Goal: Task Accomplishment & Management: Use online tool/utility

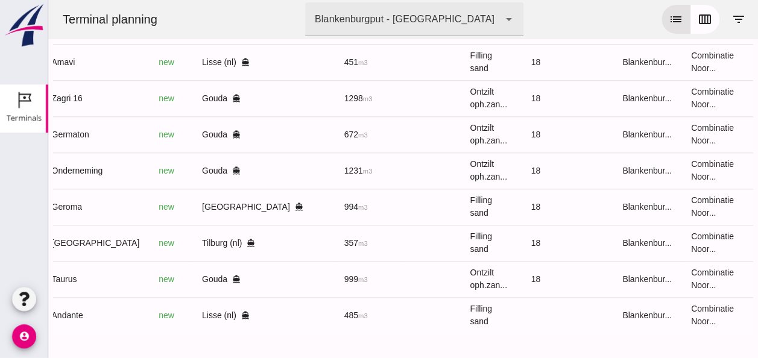
scroll to position [0, 322]
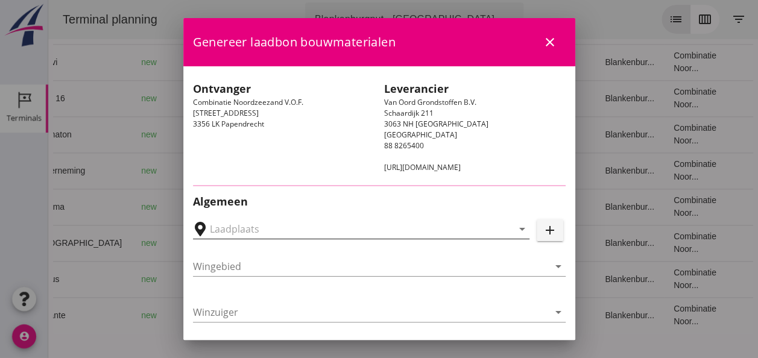
type input "[GEOGRAPHIC_DATA], [GEOGRAPHIC_DATA], [GEOGRAPHIC_DATA]"
type input "[GEOGRAPHIC_DATA]"
type input "n.b."
type input "Ophoogzand (6120)"
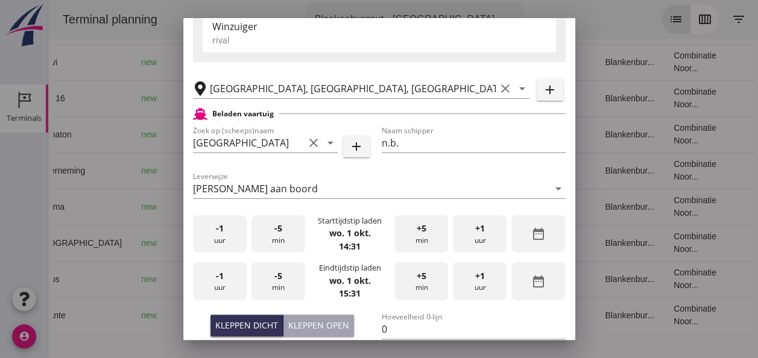
scroll to position [241, 0]
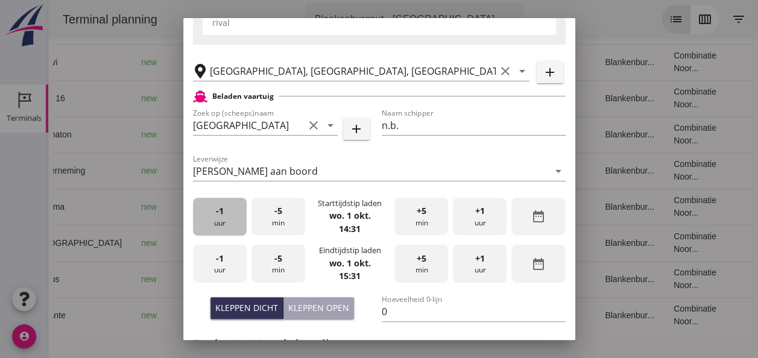
click at [228, 222] on div "-1 uur" at bounding box center [220, 217] width 54 height 38
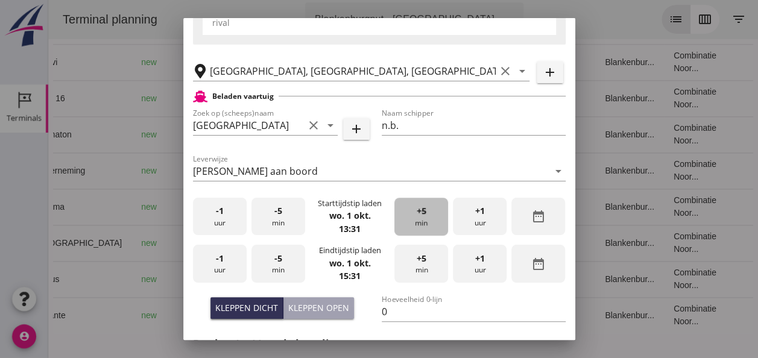
click at [420, 222] on div "+5 min" at bounding box center [421, 217] width 54 height 38
click at [420, 223] on div "+5 min" at bounding box center [421, 217] width 54 height 38
click at [419, 223] on div "+5 min" at bounding box center [421, 217] width 54 height 38
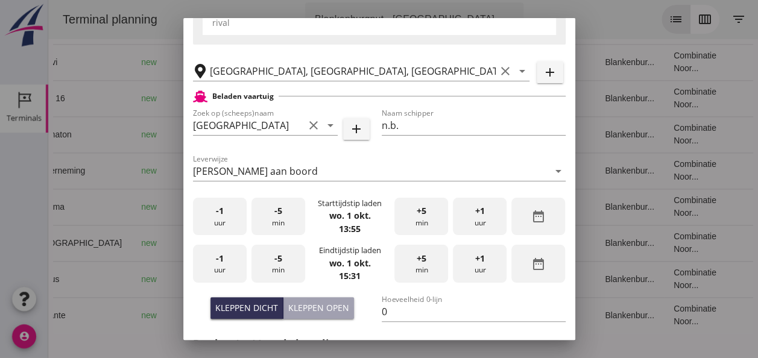
click at [224, 271] on div "-1 uur" at bounding box center [220, 264] width 54 height 38
click at [280, 265] on div "-5 min" at bounding box center [278, 264] width 54 height 38
click at [281, 265] on div "-5 min" at bounding box center [278, 264] width 54 height 38
click at [388, 310] on input "0" at bounding box center [474, 311] width 184 height 19
type input "357"
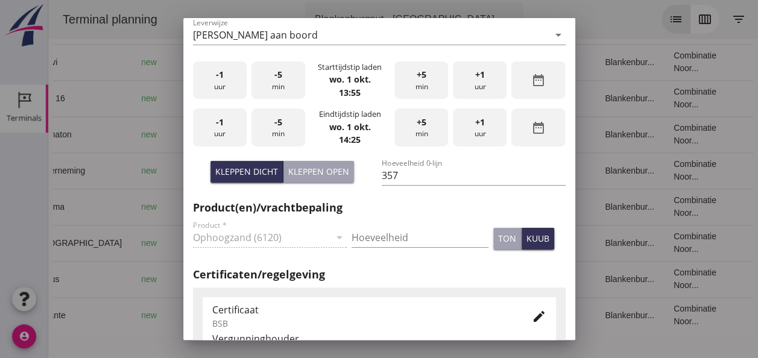
scroll to position [394, 0]
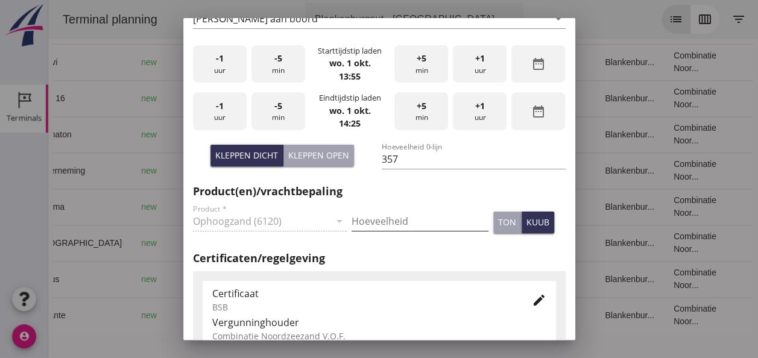
click at [370, 221] on input "Hoeveelheid" at bounding box center [419, 221] width 137 height 19
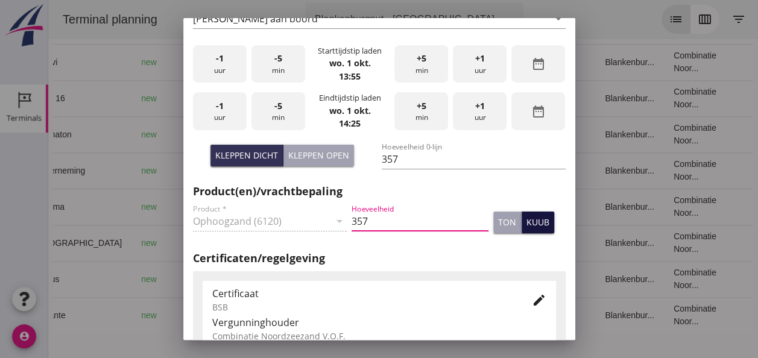
type input "357"
click at [526, 220] on div "kuub" at bounding box center [537, 222] width 23 height 13
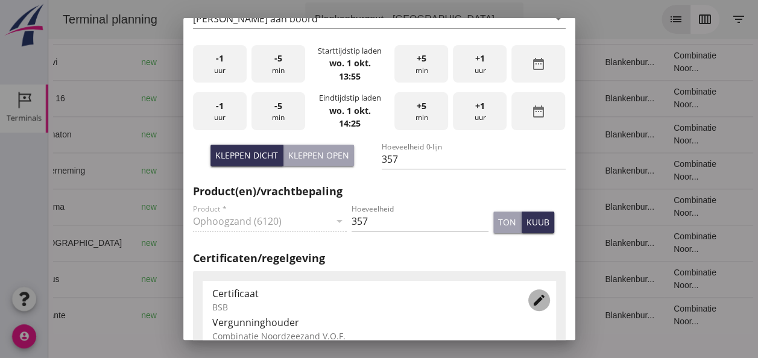
click at [532, 304] on icon "edit" at bounding box center [539, 300] width 14 height 14
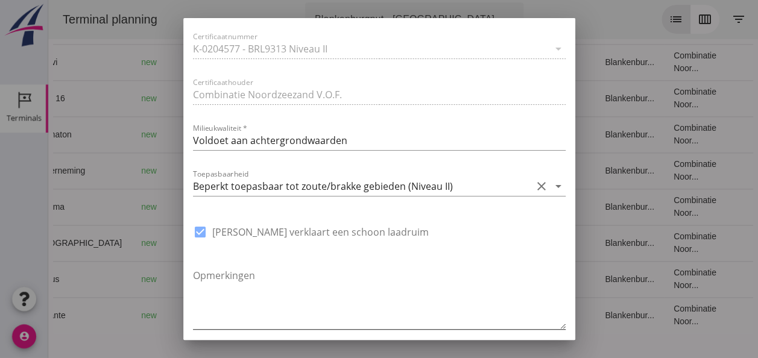
scroll to position [876, 0]
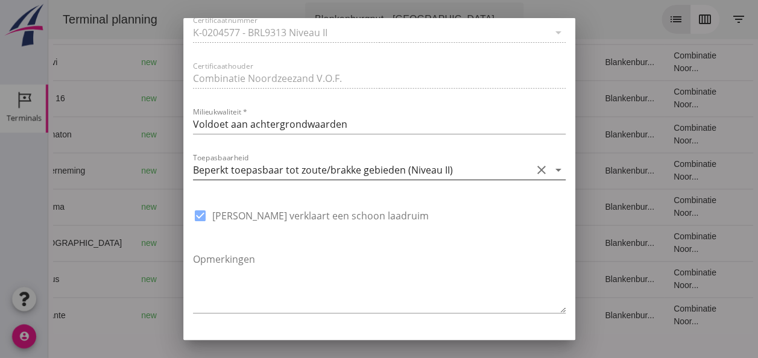
click at [551, 169] on icon "arrow_drop_down" at bounding box center [558, 170] width 14 height 14
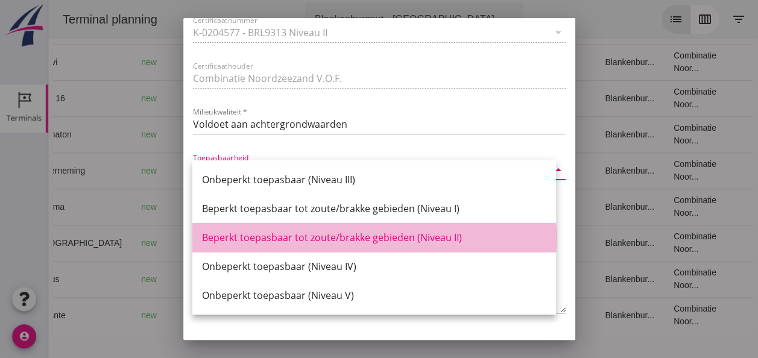
click at [436, 237] on div "Beperkt toepasbaar tot zoute/brakke gebieden (Niveau II)" at bounding box center [374, 237] width 344 height 14
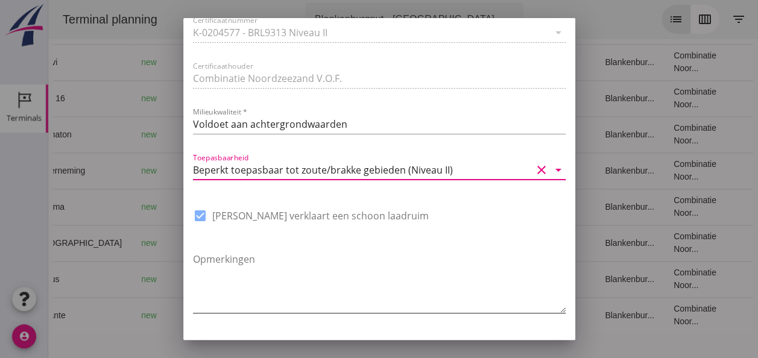
scroll to position [913, 0]
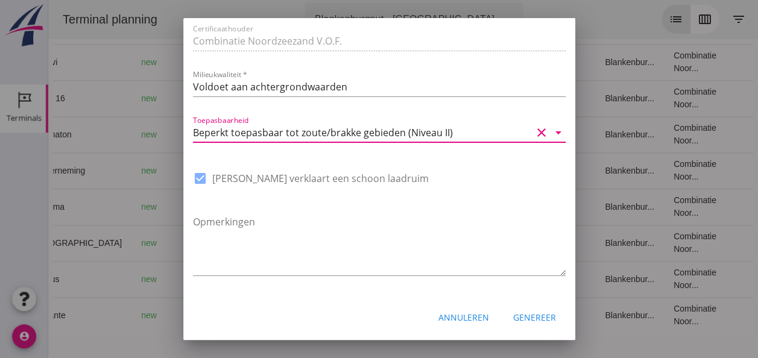
click at [529, 315] on div "Genereer" at bounding box center [534, 317] width 43 height 13
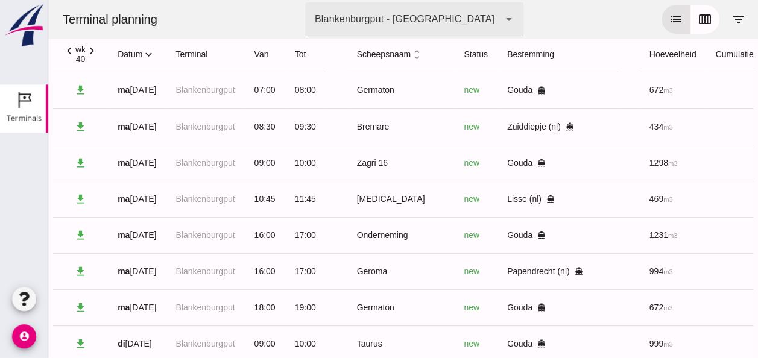
scroll to position [0, 0]
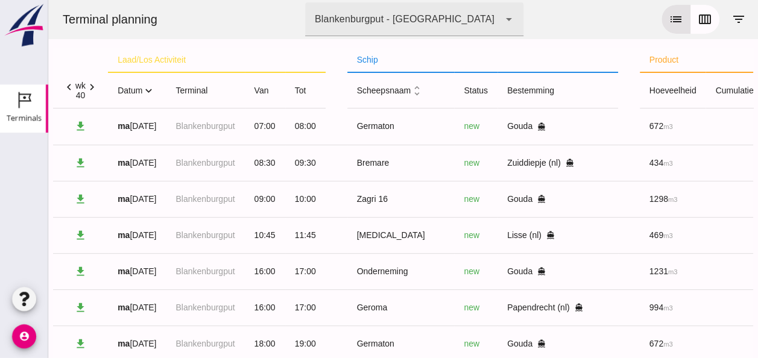
click at [152, 90] on icon "expand_more" at bounding box center [148, 90] width 13 height 13
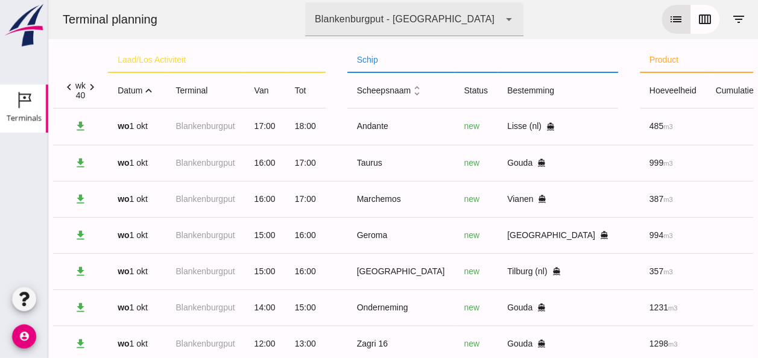
click at [158, 86] on th "datum expand_less" at bounding box center [137, 90] width 58 height 36
click at [153, 88] on icon "expand_less" at bounding box center [148, 90] width 13 height 13
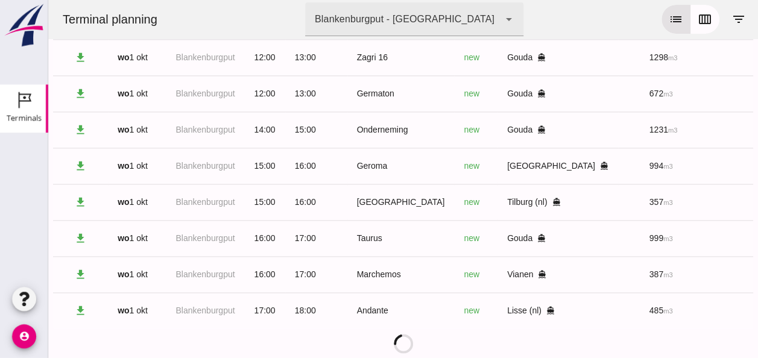
scroll to position [688, 0]
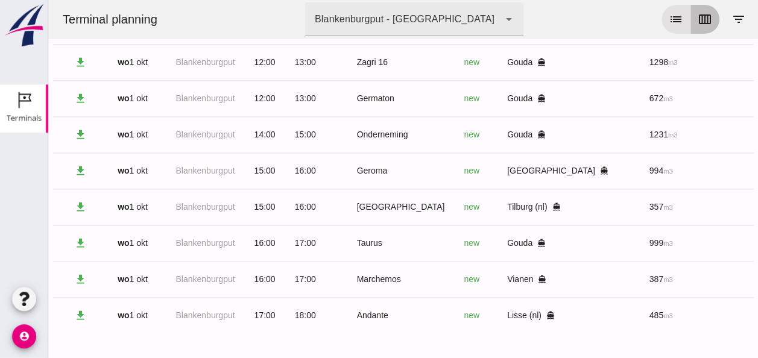
click at [700, 19] on icon "calendar_view_week" at bounding box center [704, 19] width 14 height 14
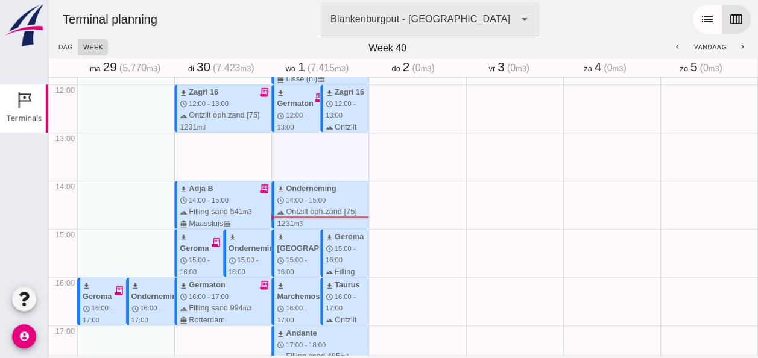
scroll to position [555, 0]
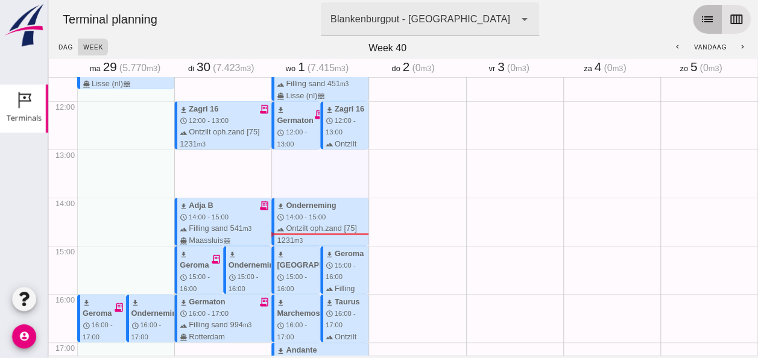
click at [700, 18] on icon "list" at bounding box center [707, 19] width 14 height 14
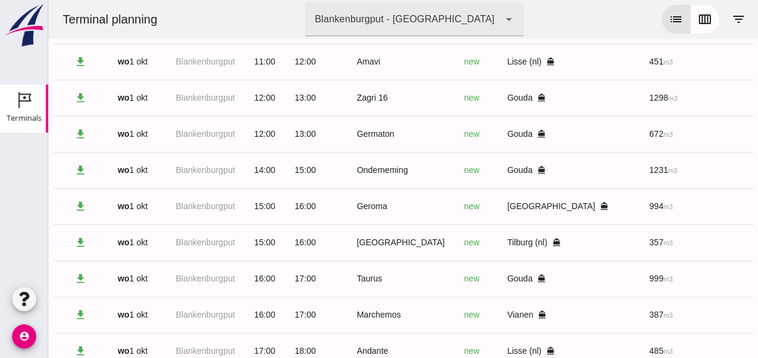
scroll to position [663, 0]
